Goal: Information Seeking & Learning: Check status

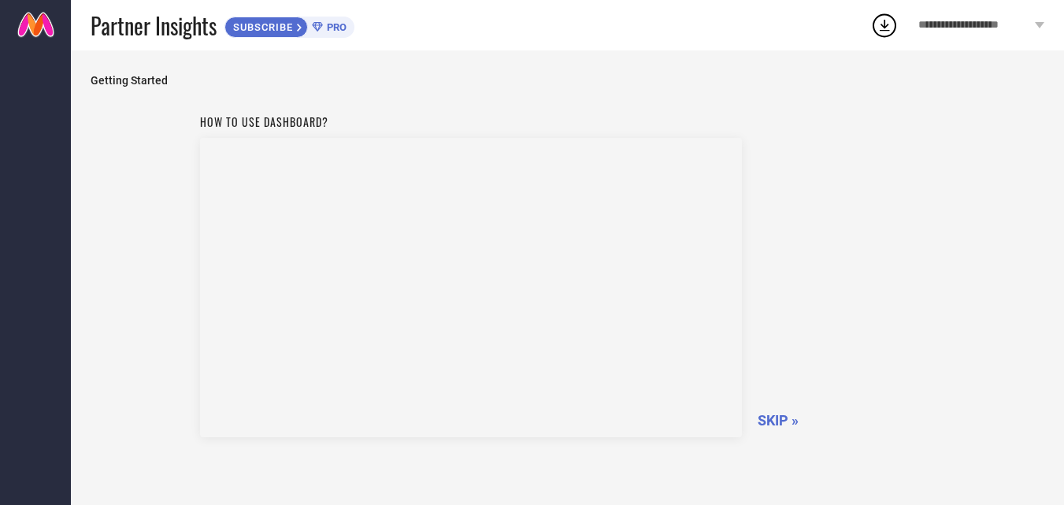
click at [779, 427] on span "SKIP »" at bounding box center [778, 420] width 41 height 17
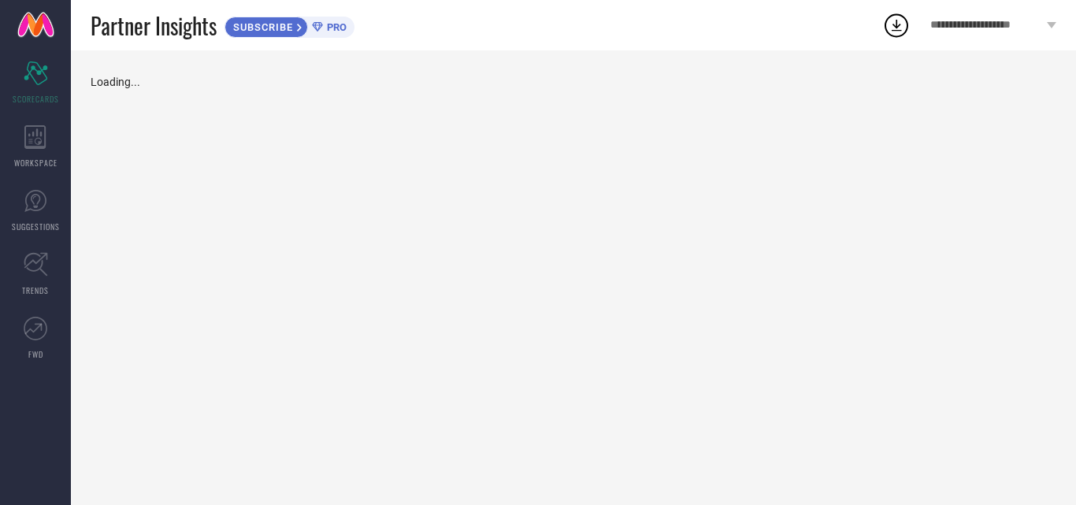
click at [783, 421] on div "Loading..." at bounding box center [573, 277] width 1005 height 454
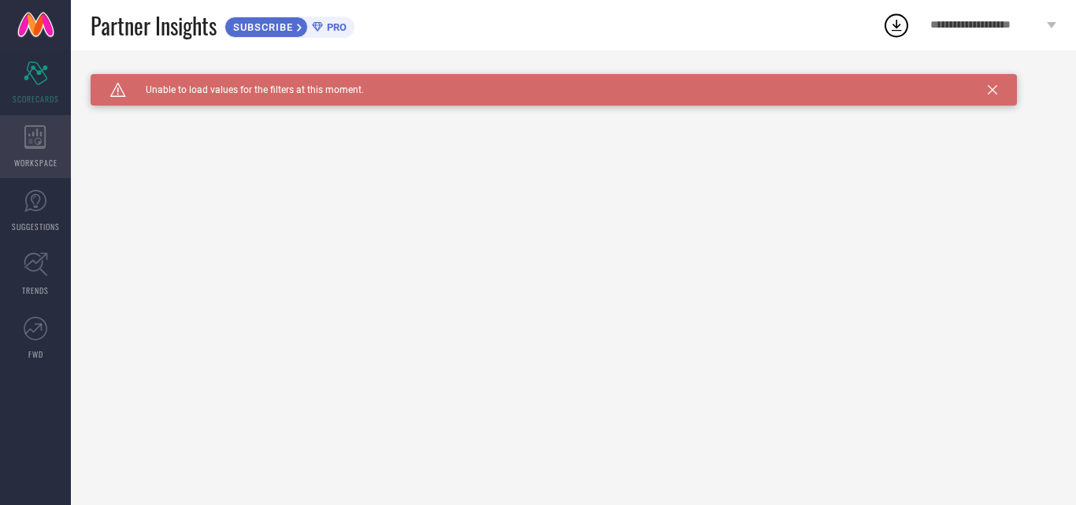
click at [35, 151] on div "WORKSPACE" at bounding box center [35, 146] width 71 height 63
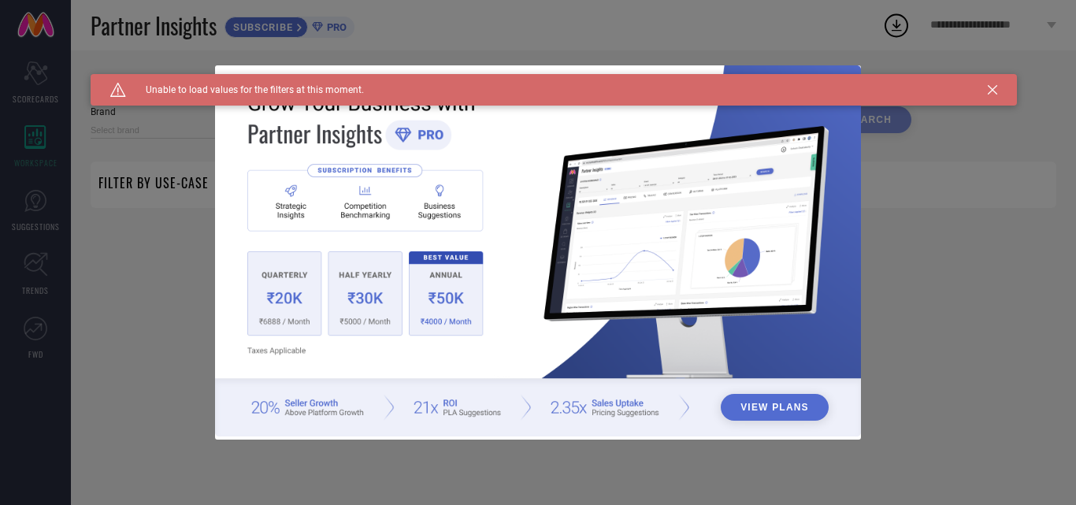
type input "1 STOP FASHION"
type input "All"
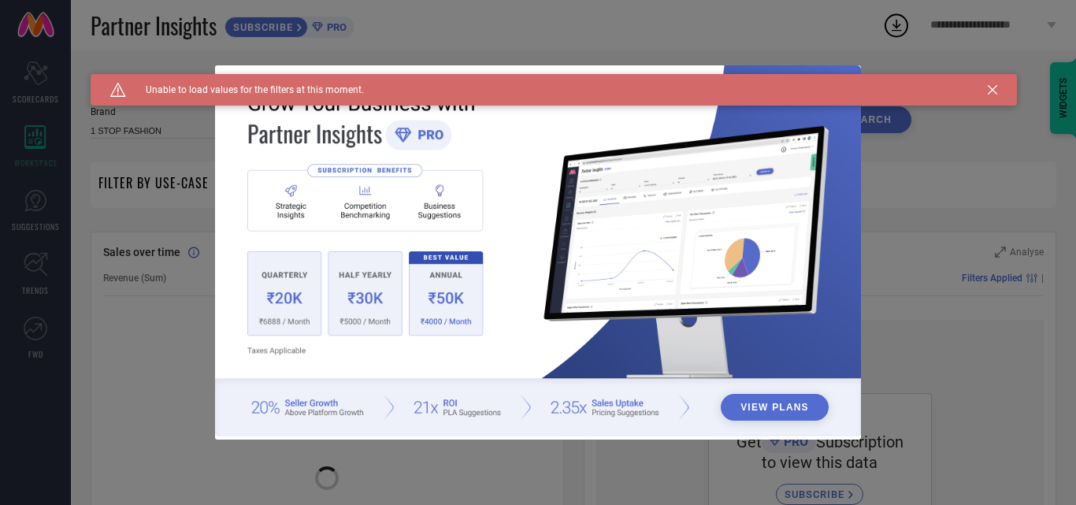
click at [57, 213] on div "View Plans" at bounding box center [538, 252] width 1076 height 505
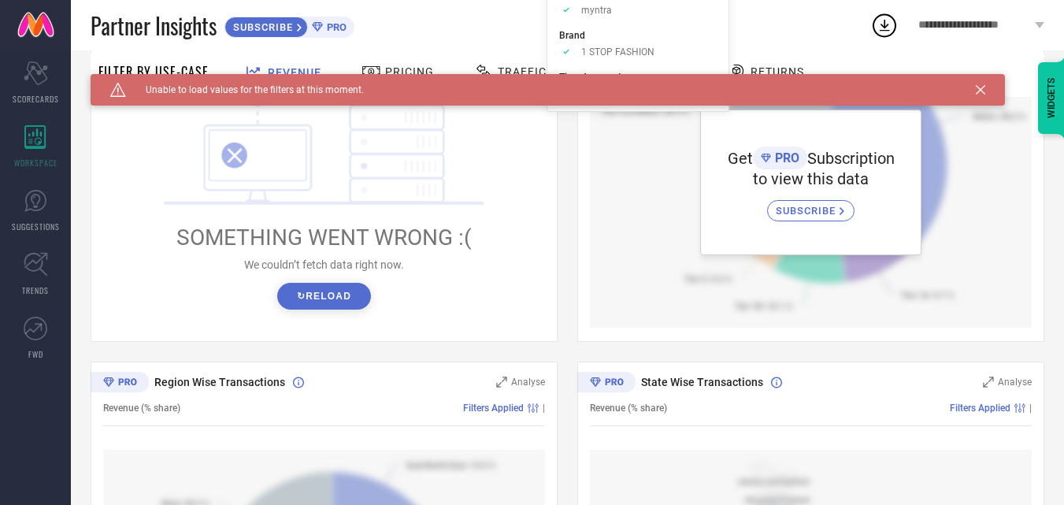
scroll to position [315, 0]
